Goal: Task Accomplishment & Management: Manage account settings

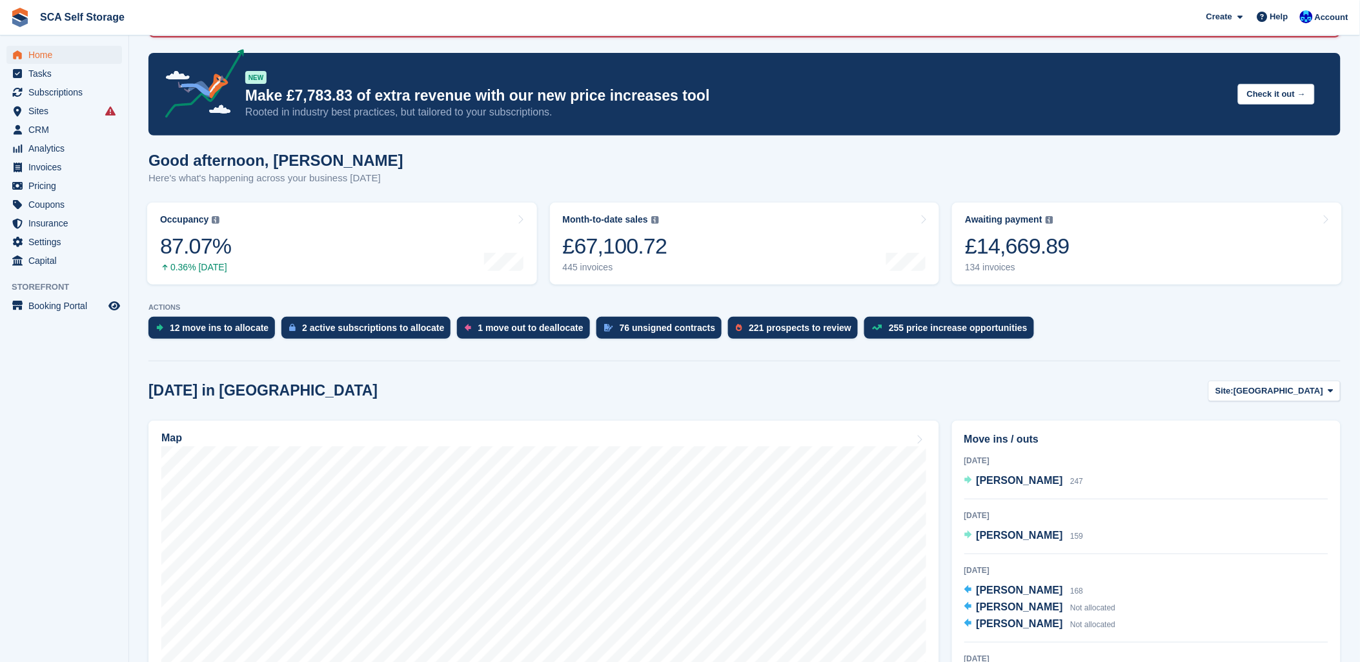
scroll to position [143, 0]
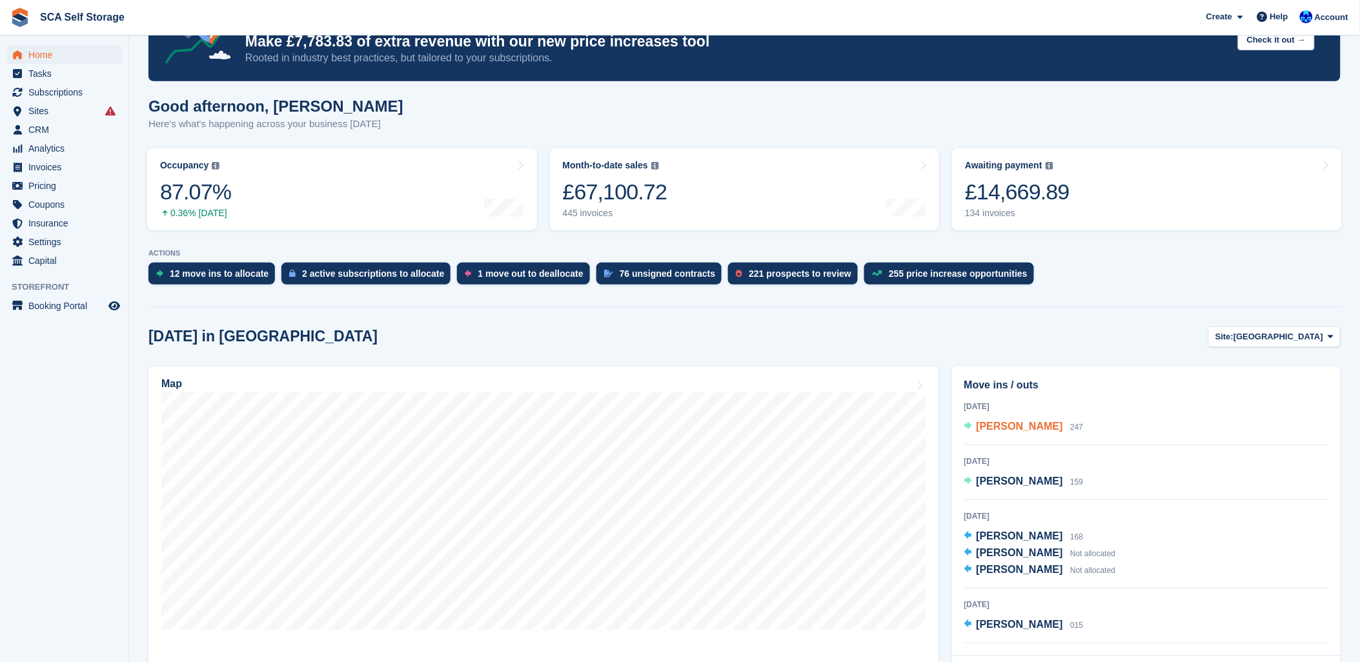
click at [1051, 427] on span "Joanna Homyard" at bounding box center [1020, 426] width 87 height 11
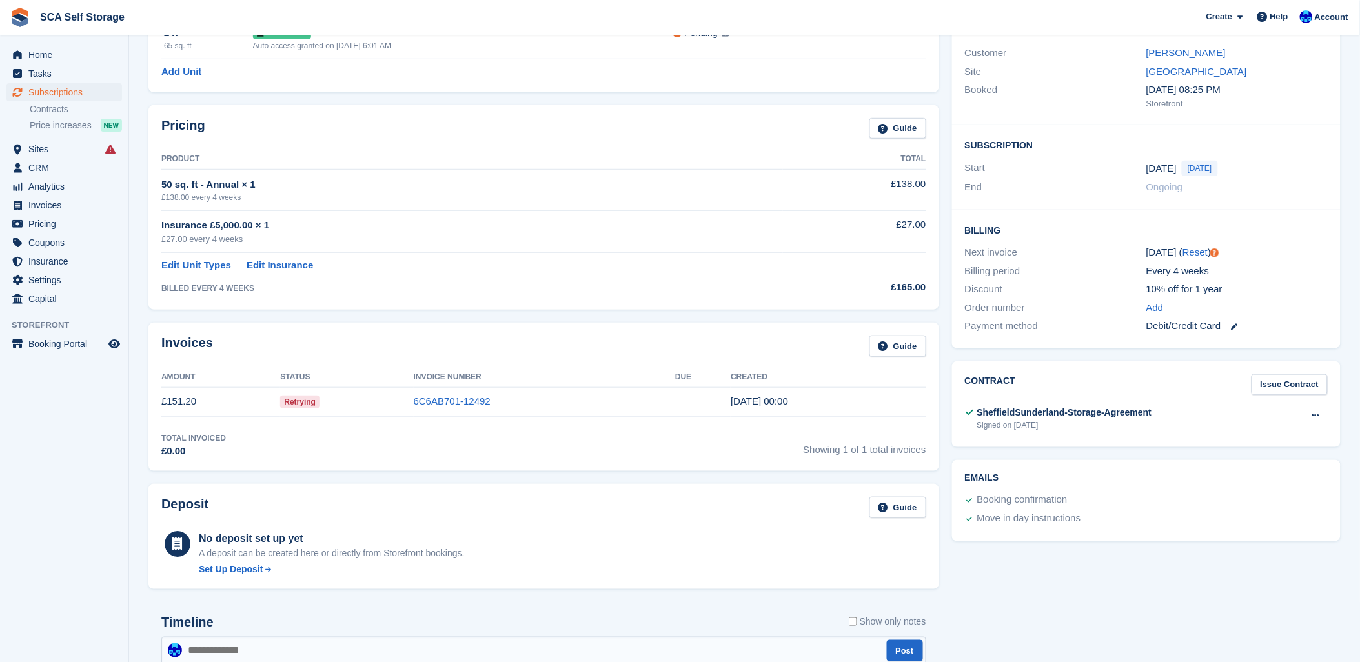
scroll to position [143, 0]
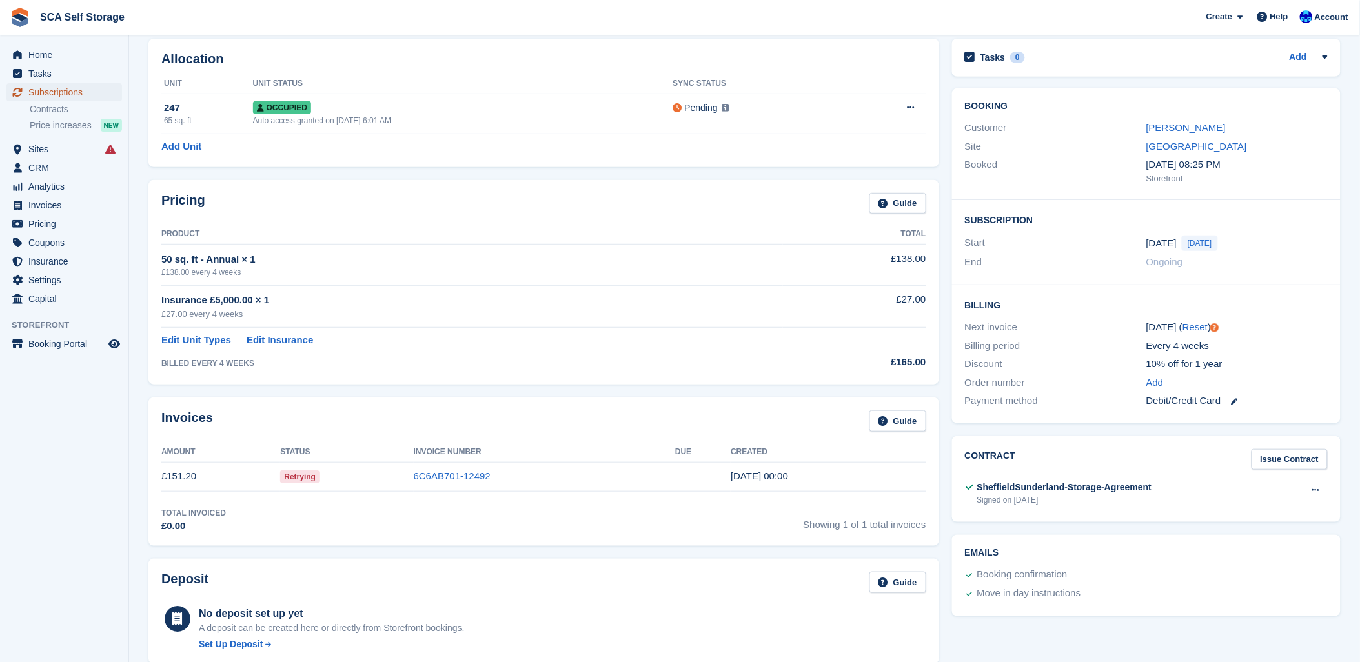
click at [40, 92] on span "Subscriptions" at bounding box center [66, 92] width 77 height 18
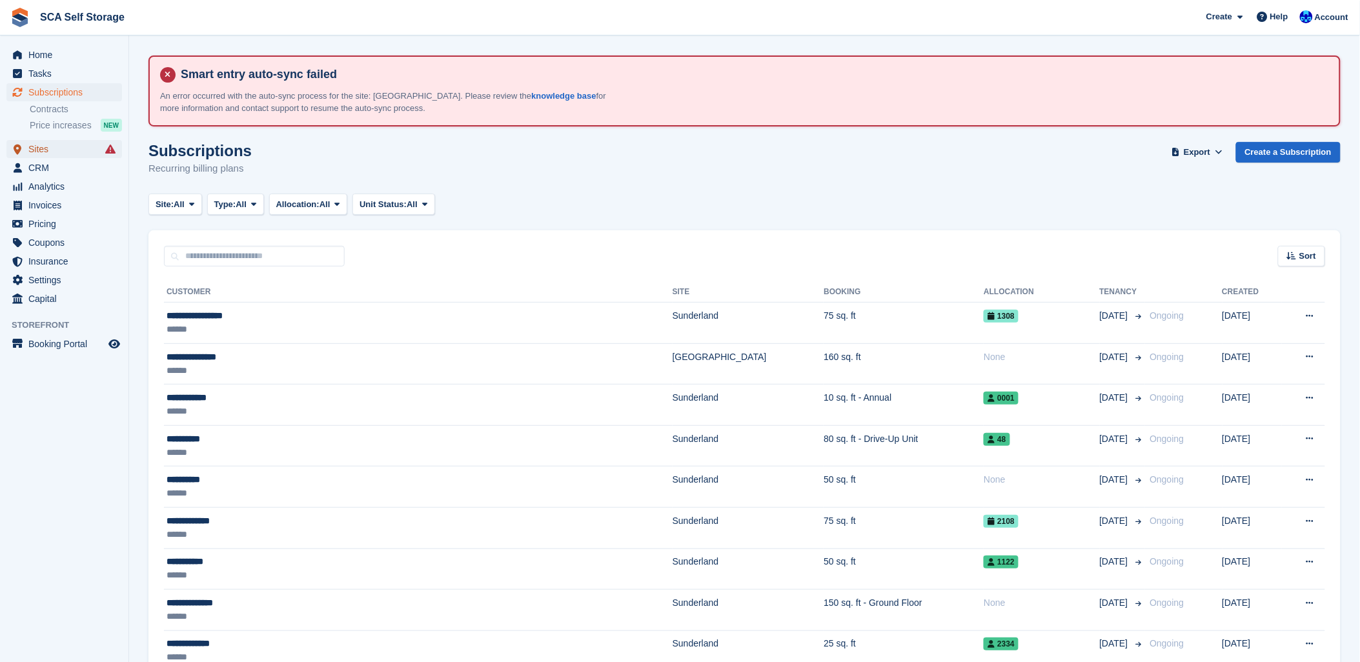
click at [46, 140] on span "Sites" at bounding box center [66, 149] width 77 height 18
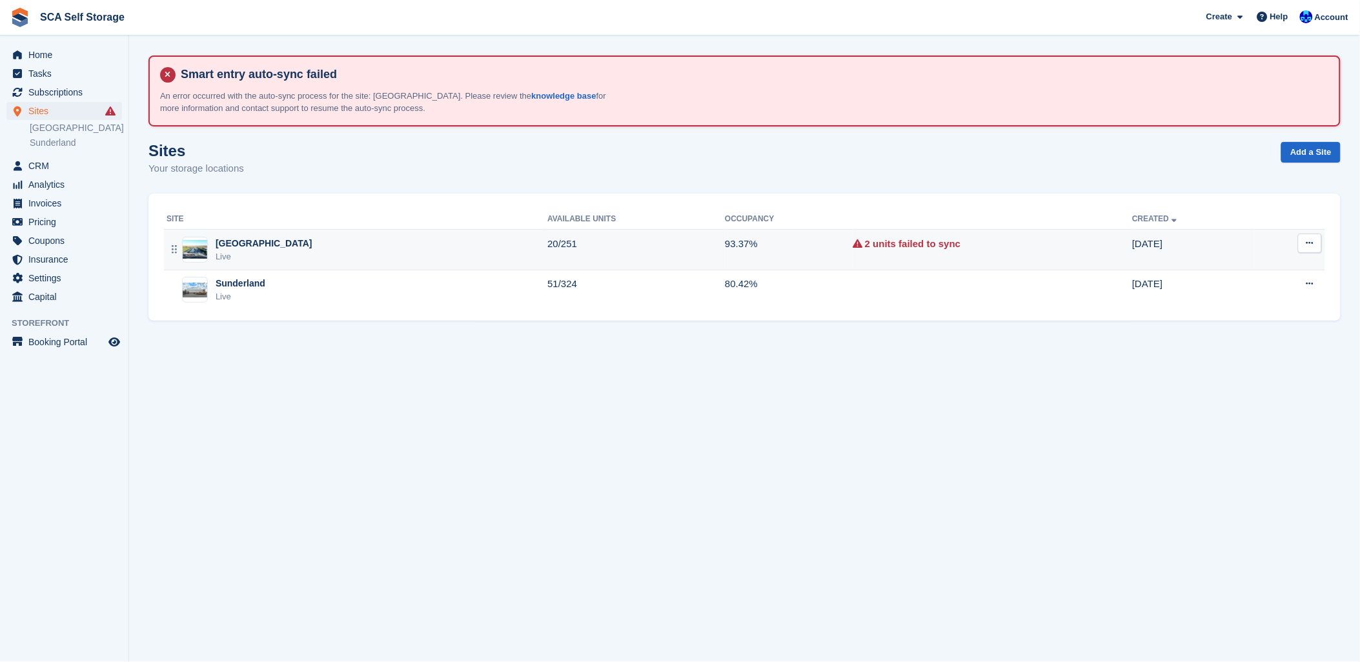
click at [256, 243] on div "Sheffield Live" at bounding box center [357, 250] width 381 height 26
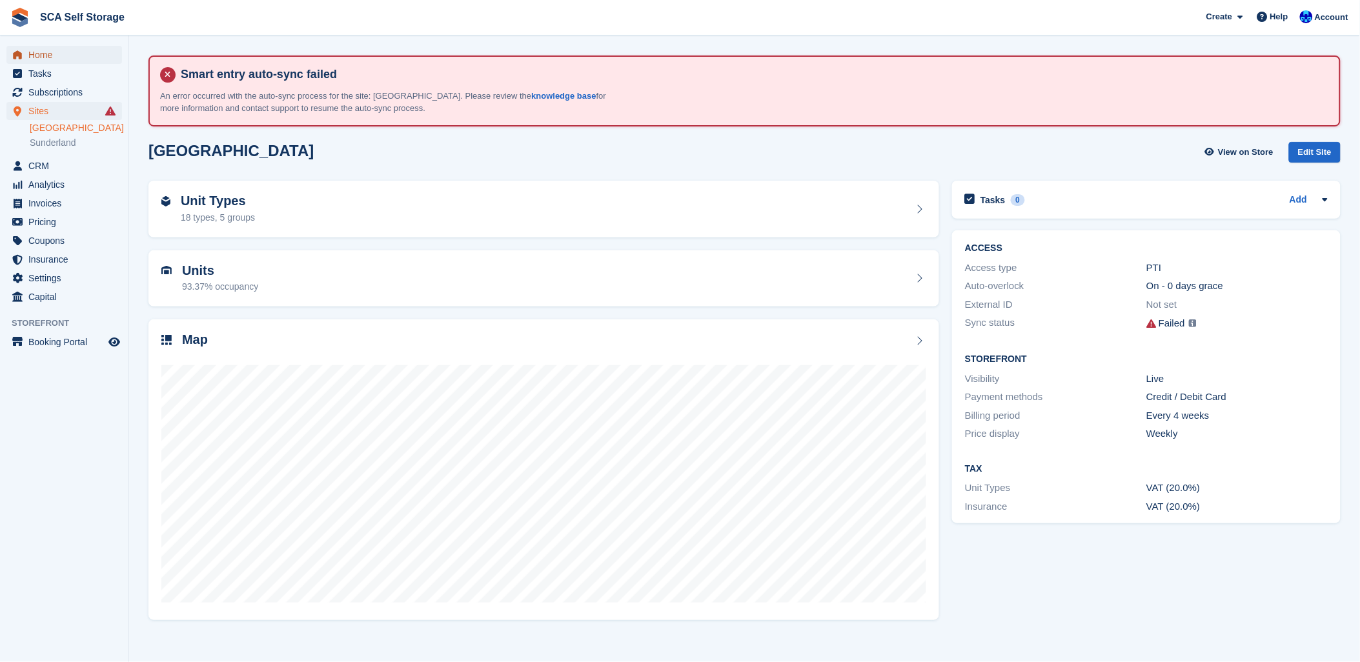
click at [39, 56] on span "Home" at bounding box center [66, 55] width 77 height 18
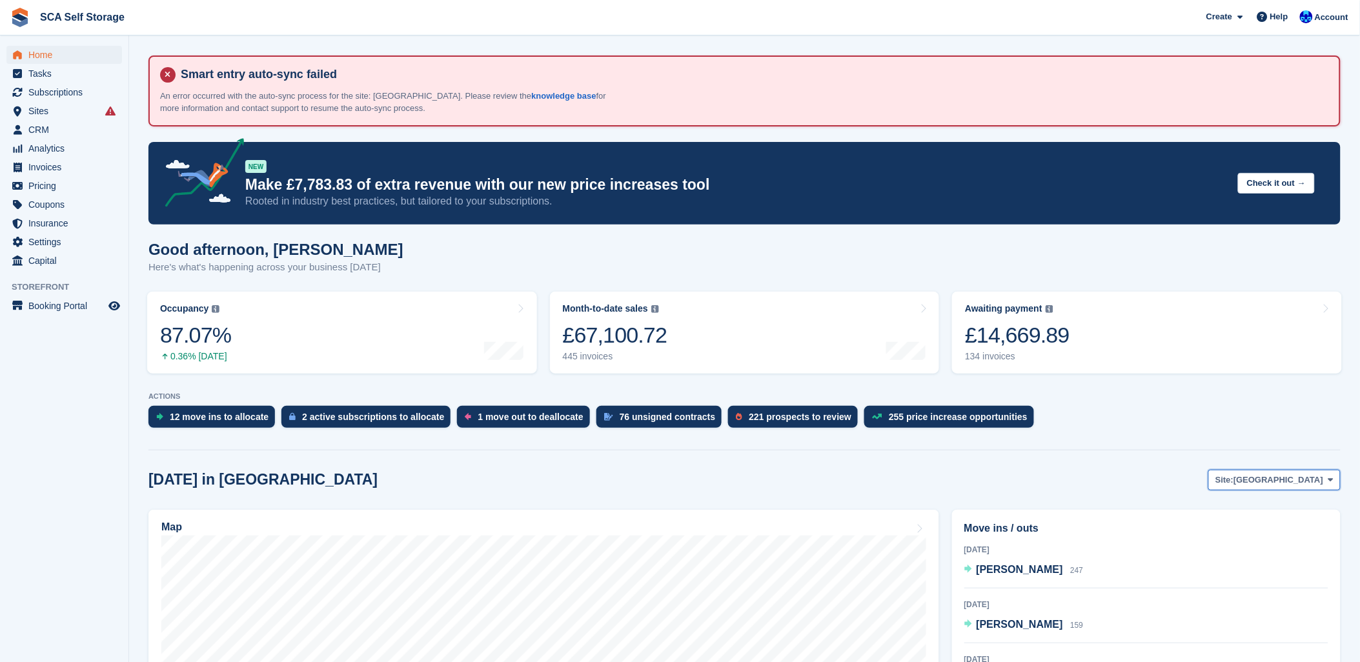
click at [1308, 485] on span "[GEOGRAPHIC_DATA]" at bounding box center [1279, 480] width 90 height 13
click at [1279, 532] on link "Sunderland" at bounding box center [1277, 533] width 116 height 23
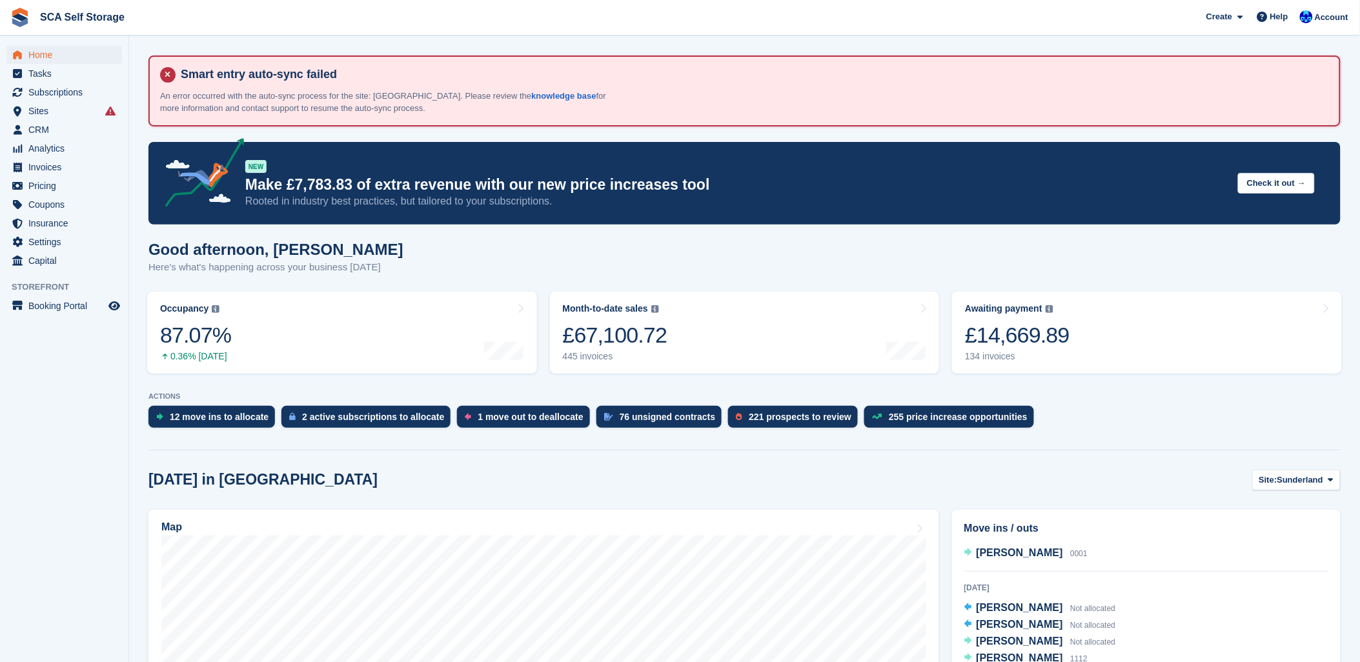
scroll to position [72, 0]
click at [1012, 620] on span "David Spence" at bounding box center [1020, 620] width 87 height 11
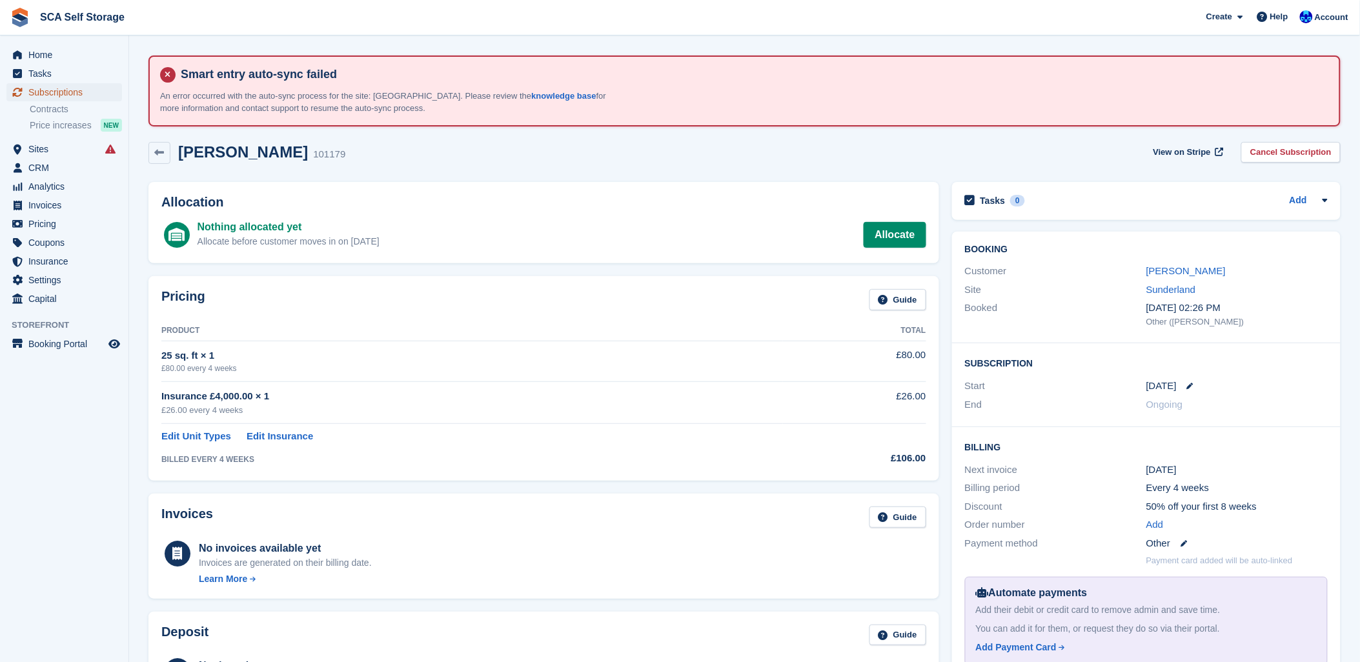
click at [65, 94] on span "Subscriptions" at bounding box center [66, 92] width 77 height 18
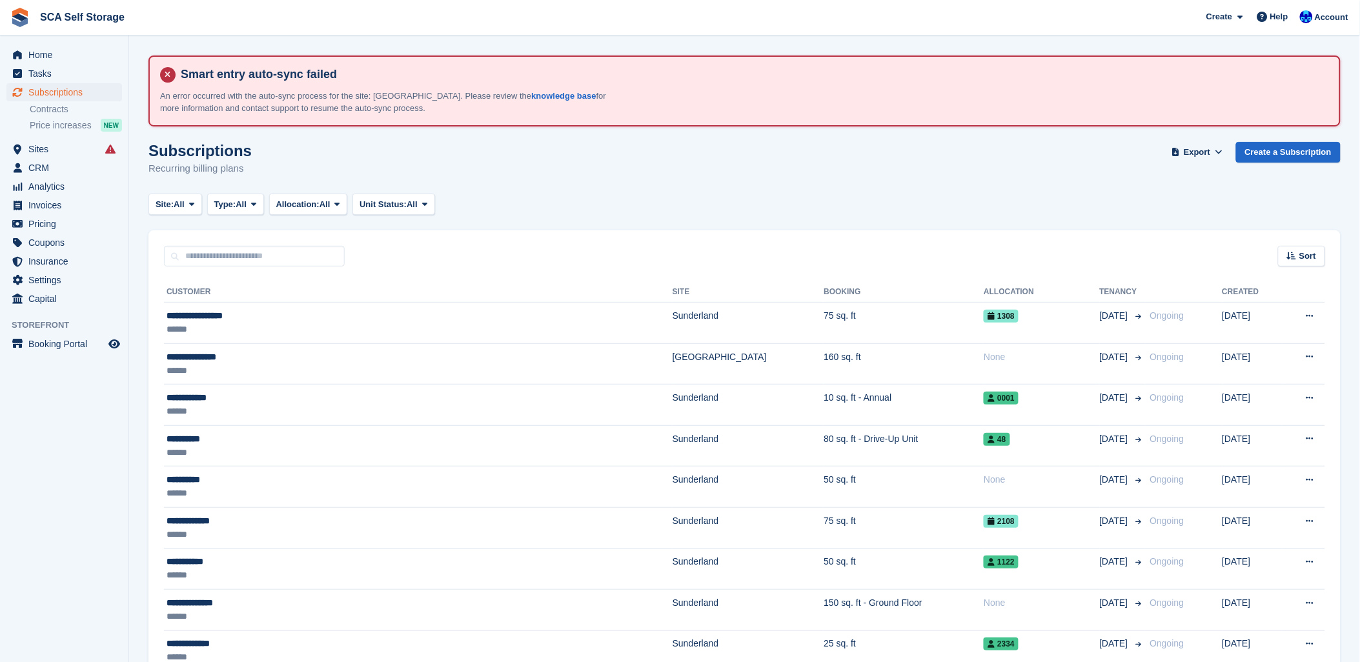
drag, startPoint x: 783, startPoint y: 234, endPoint x: 1025, endPoint y: 253, distance: 242.2
click at [808, 234] on div "Sort Sort by Customer name Date created Move in date Move out date Created (old…" at bounding box center [745, 249] width 1193 height 37
click at [1337, 24] on div "Account" at bounding box center [1325, 17] width 57 height 23
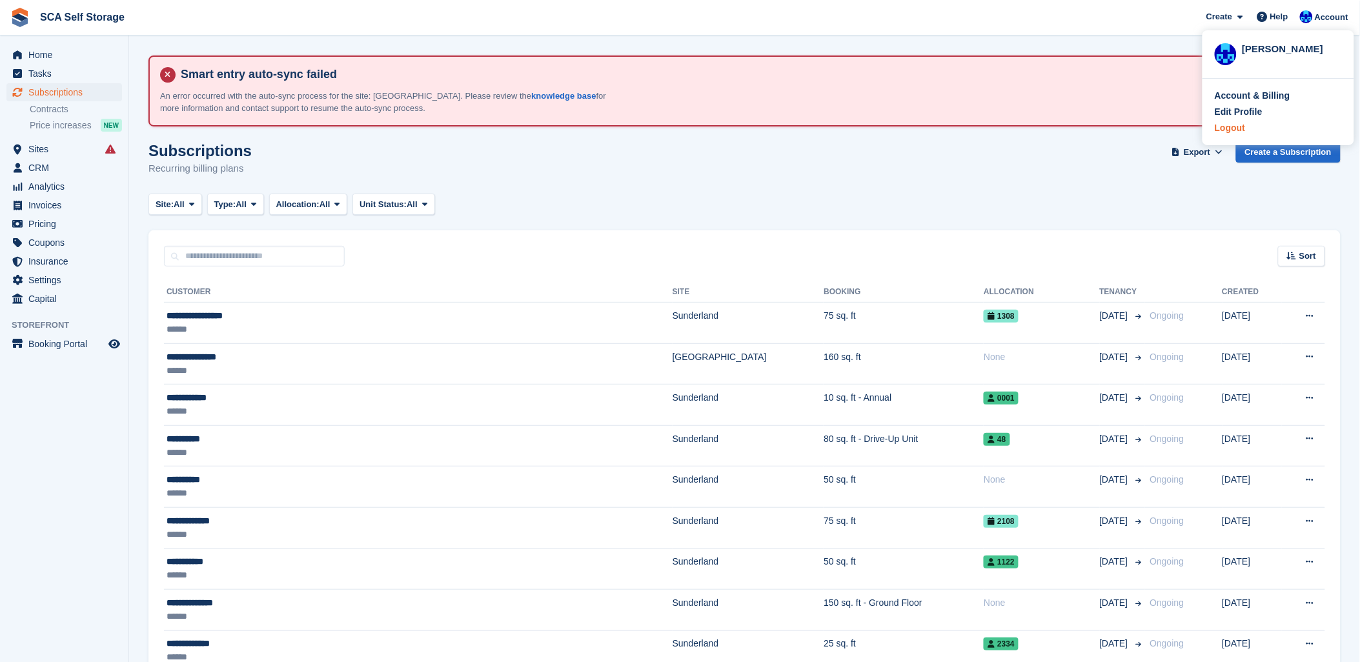
click at [1246, 127] on div "Logout" at bounding box center [1278, 128] width 127 height 14
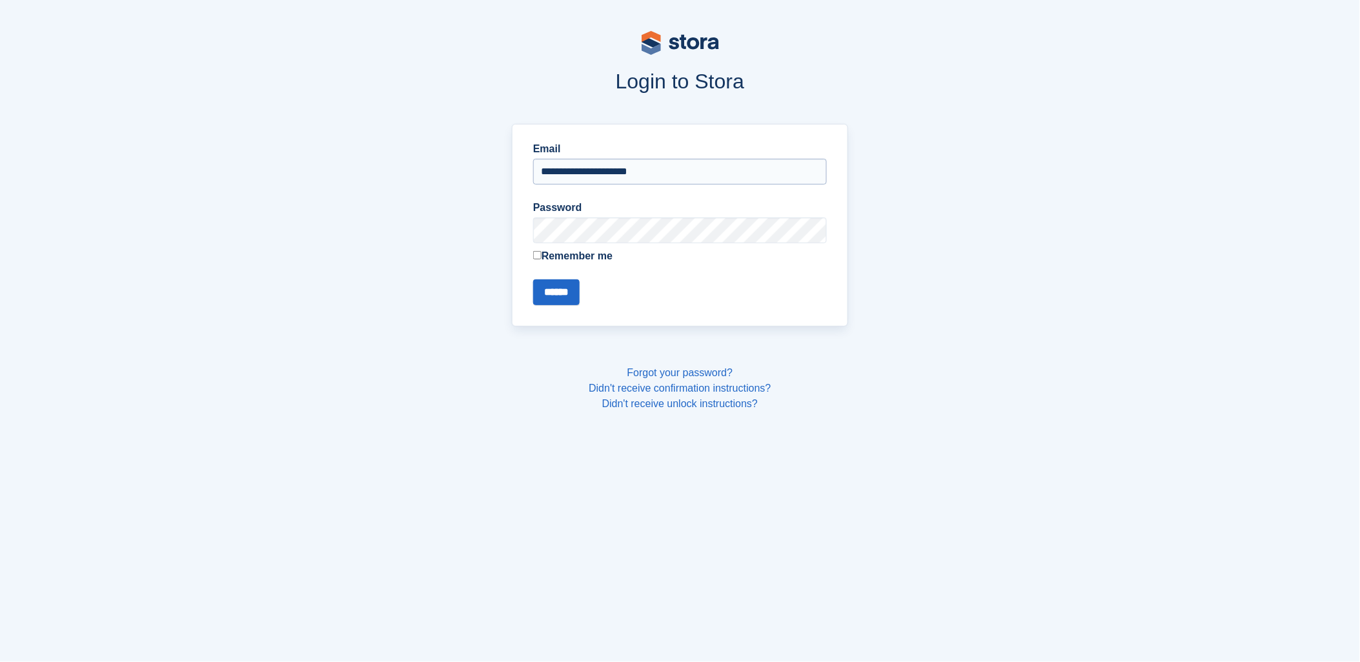
click at [607, 178] on input "**********" at bounding box center [680, 172] width 294 height 26
type input "**********"
click at [558, 291] on input "******" at bounding box center [556, 293] width 46 height 26
